Goal: Information Seeking & Learning: Check status

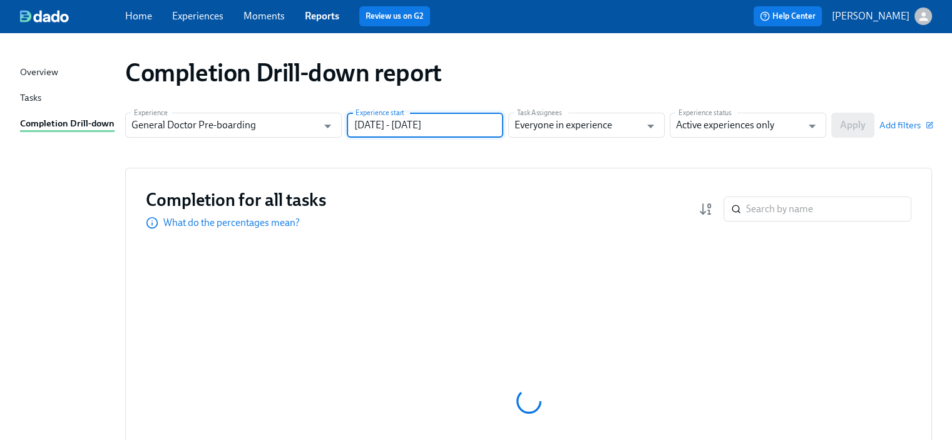
click at [442, 125] on input "[DATE] - [DATE]" at bounding box center [425, 125] width 157 height 25
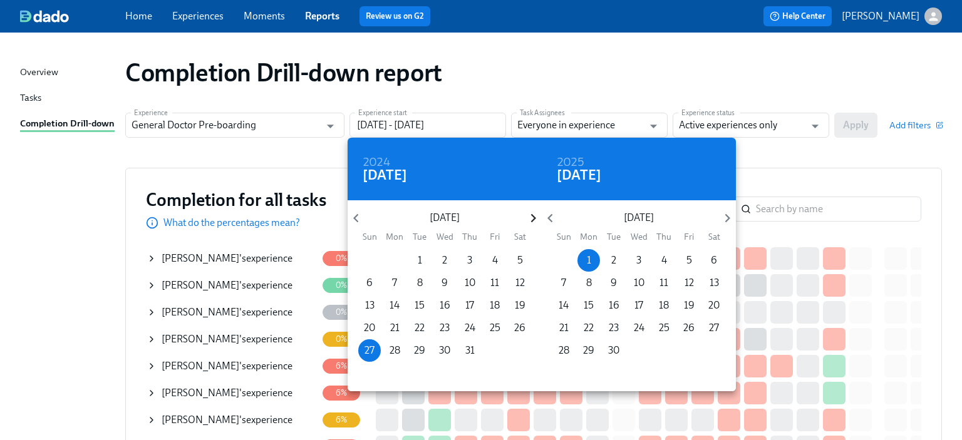
click at [531, 212] on icon "button" at bounding box center [533, 218] width 17 height 17
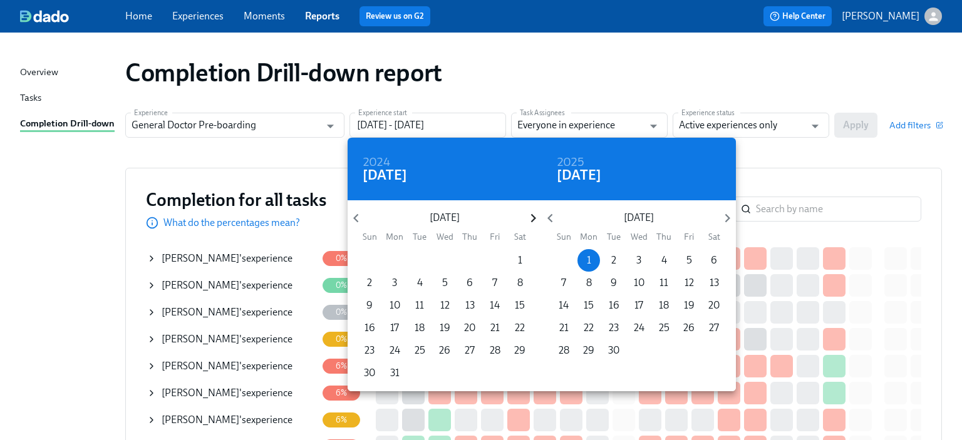
click at [531, 212] on icon "button" at bounding box center [533, 218] width 17 height 17
click at [423, 257] on span "1" at bounding box center [419, 261] width 23 height 14
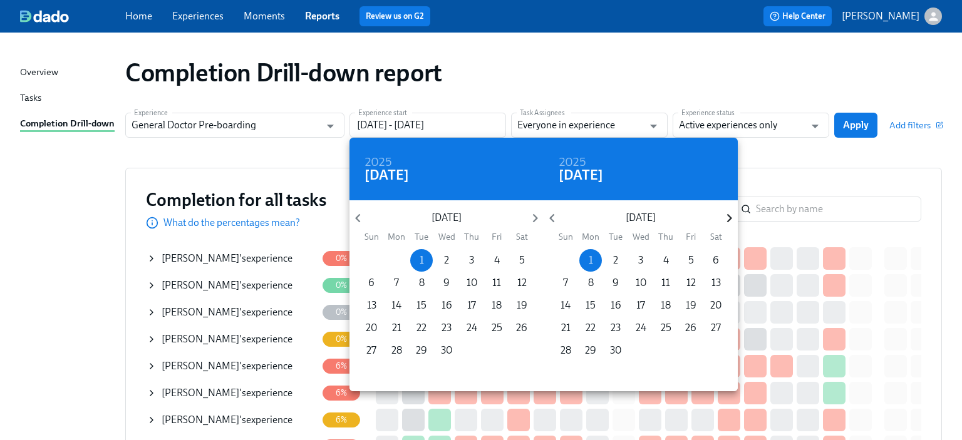
click at [731, 216] on icon "button" at bounding box center [729, 218] width 17 height 17
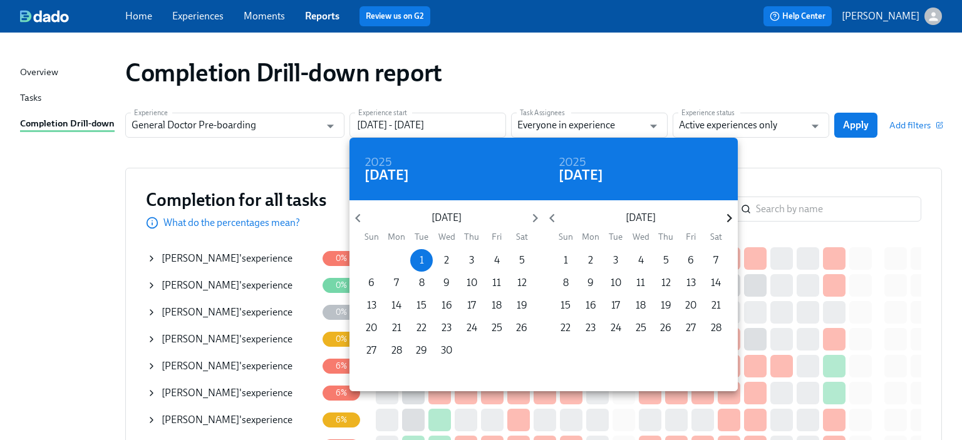
click at [731, 216] on icon "button" at bounding box center [729, 218] width 17 height 17
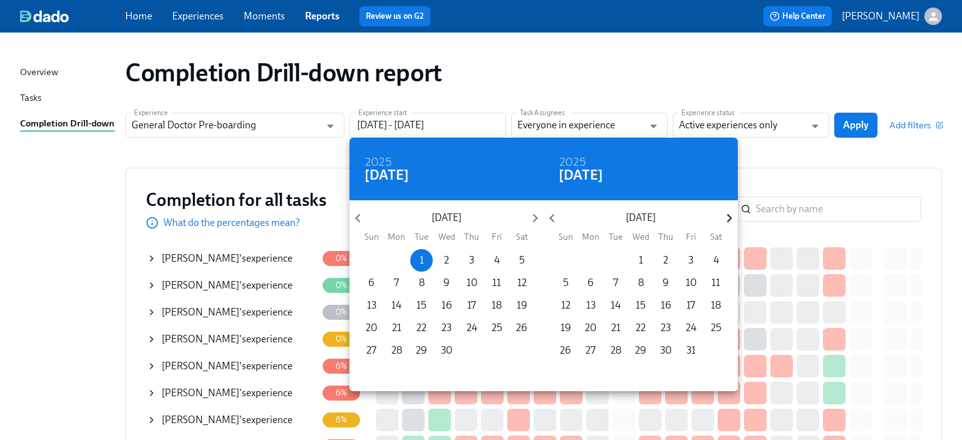
click at [731, 216] on icon "button" at bounding box center [729, 218] width 17 height 17
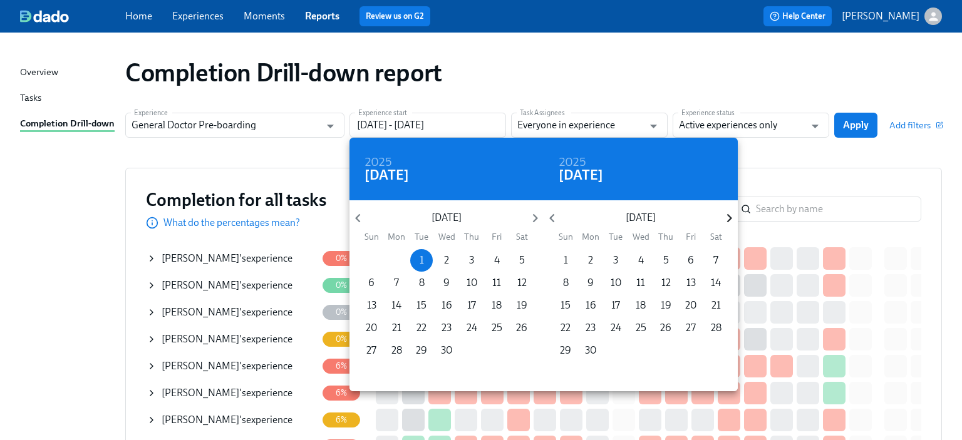
click at [731, 216] on icon "button" at bounding box center [729, 218] width 17 height 17
click at [553, 220] on icon "button" at bounding box center [551, 218] width 17 height 17
click at [662, 353] on p "31" at bounding box center [665, 351] width 9 height 14
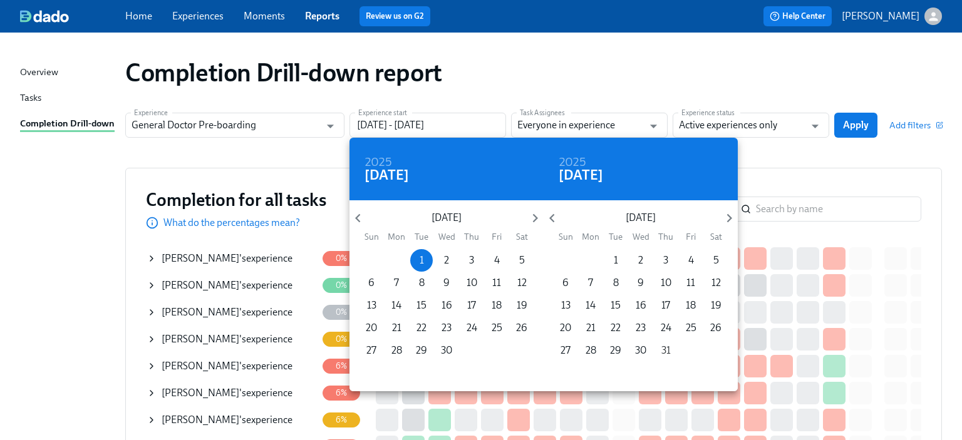
type input "[DATE] - [DATE]"
click at [774, 153] on div at bounding box center [481, 220] width 962 height 440
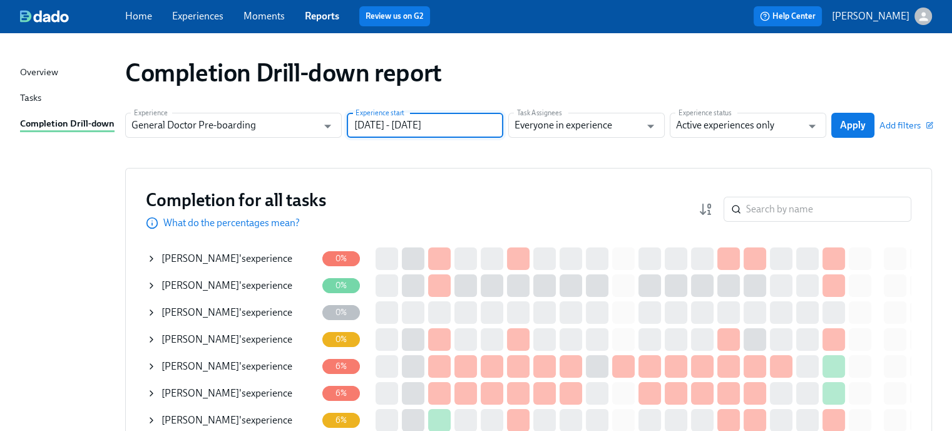
click at [854, 126] on span "Apply" at bounding box center [853, 125] width 26 height 13
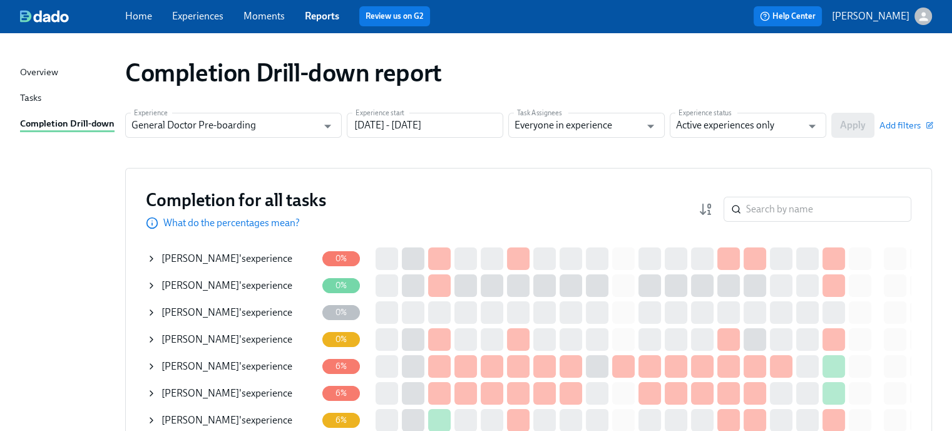
drag, startPoint x: 273, startPoint y: 1, endPoint x: 607, endPoint y: 190, distance: 384.1
click at [778, 208] on input "search" at bounding box center [828, 209] width 165 height 25
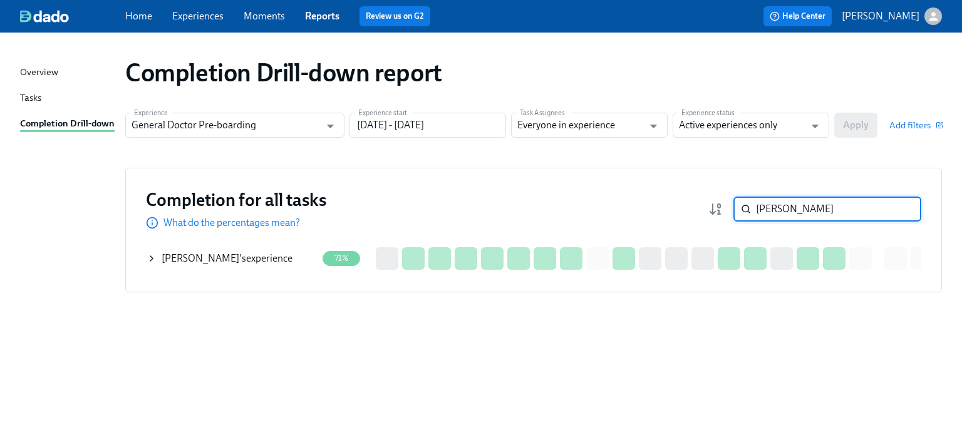
click at [776, 207] on input "[PERSON_NAME]" at bounding box center [838, 209] width 165 height 25
type input "[PERSON_NAME]"
click at [235, 252] on div "[PERSON_NAME] 's experience" at bounding box center [227, 259] width 131 height 14
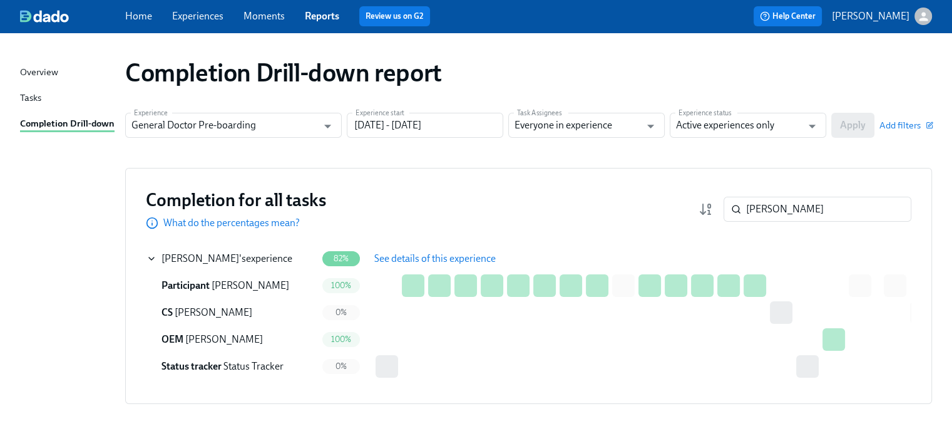
click at [393, 259] on span "See details of this experience" at bounding box center [434, 258] width 121 height 13
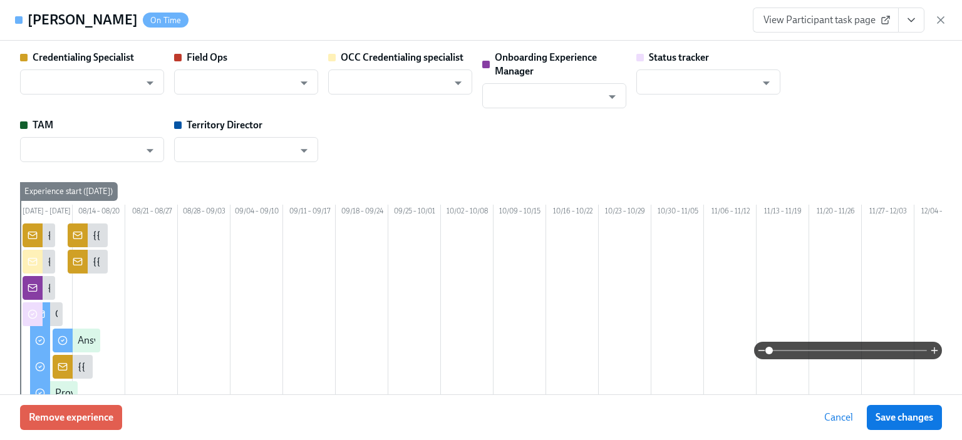
type input "[PERSON_NAME]"
type input "Status Tracker"
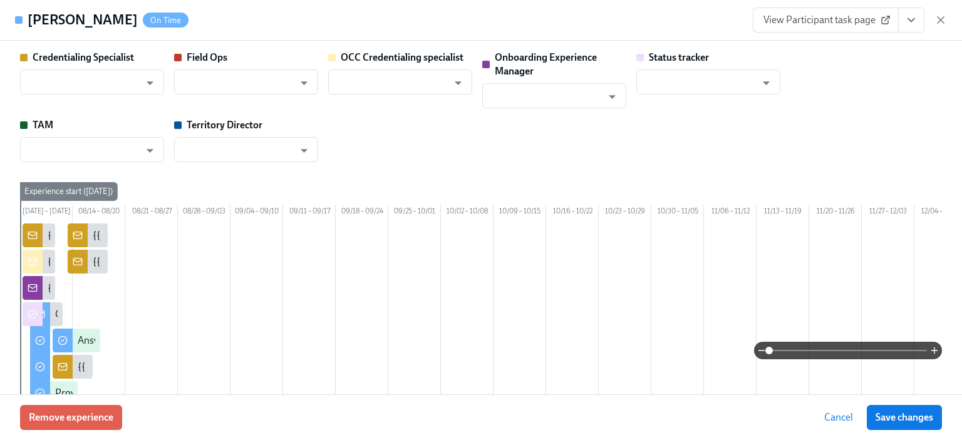
type input "[PERSON_NAME]"
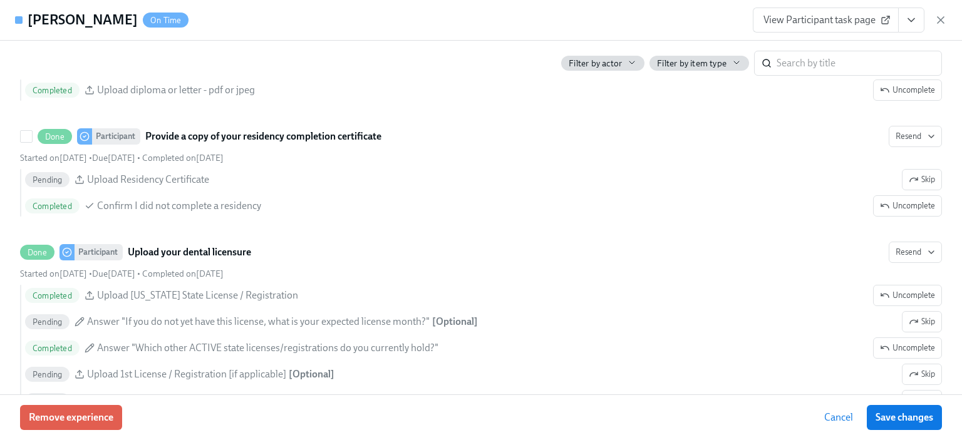
scroll to position [2066, 0]
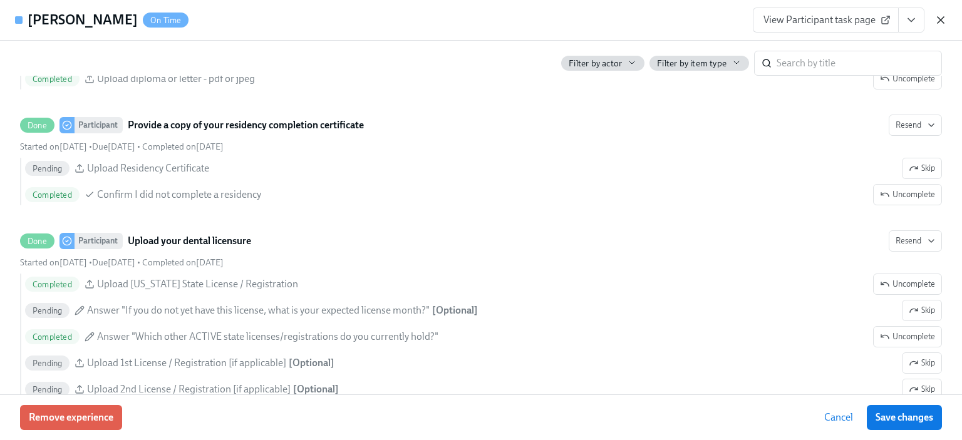
click at [938, 19] on icon "button" at bounding box center [940, 20] width 6 height 6
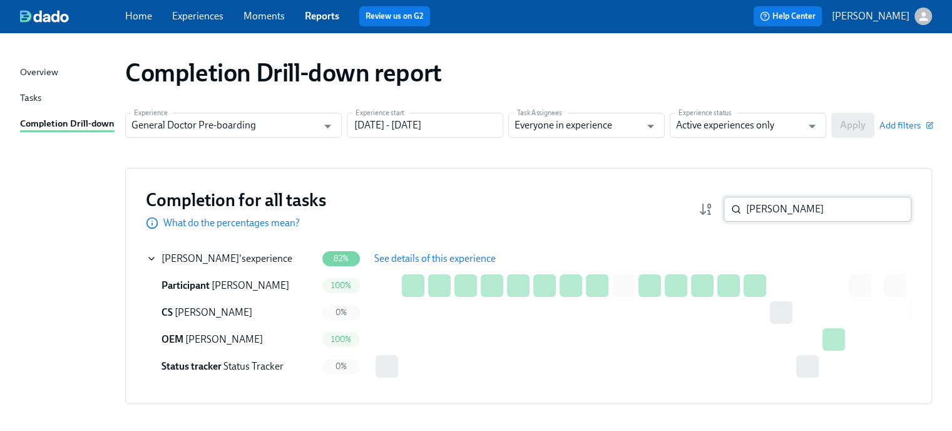
click at [797, 208] on input "[PERSON_NAME]" at bounding box center [828, 209] width 165 height 25
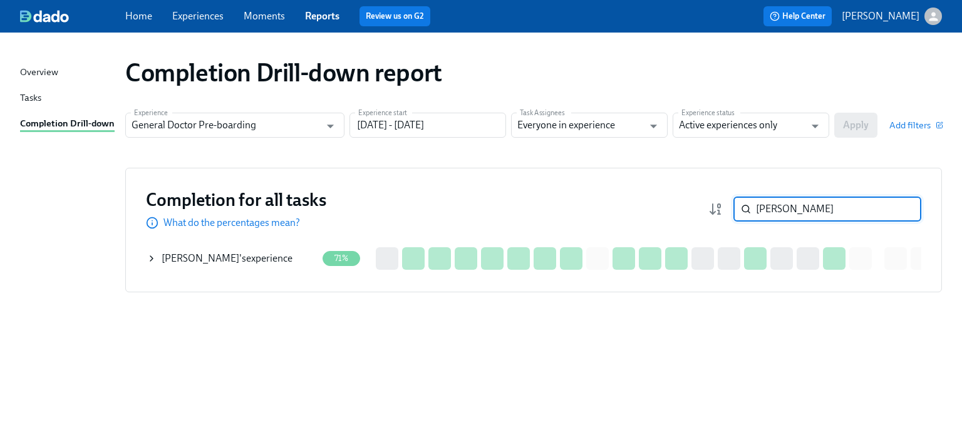
click at [772, 209] on input "[PERSON_NAME]" at bounding box center [838, 209] width 165 height 25
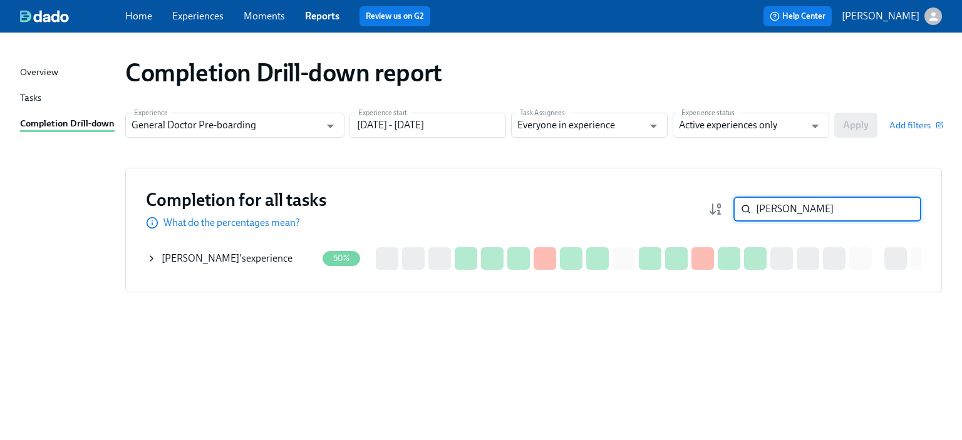
type input "[PERSON_NAME]"
